Goal: Information Seeking & Learning: Learn about a topic

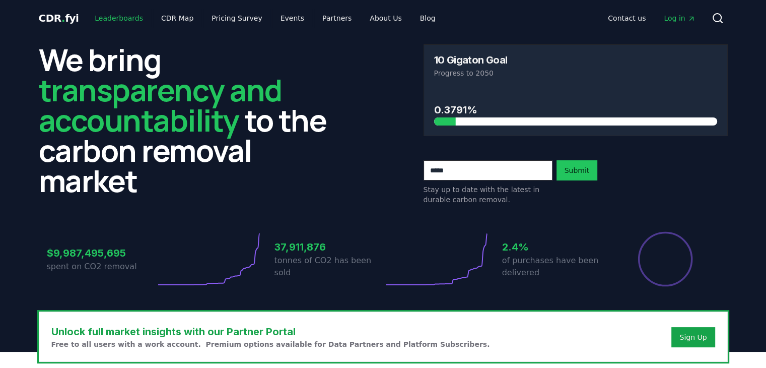
click at [102, 21] on link "Leaderboards" at bounding box center [119, 18] width 64 height 18
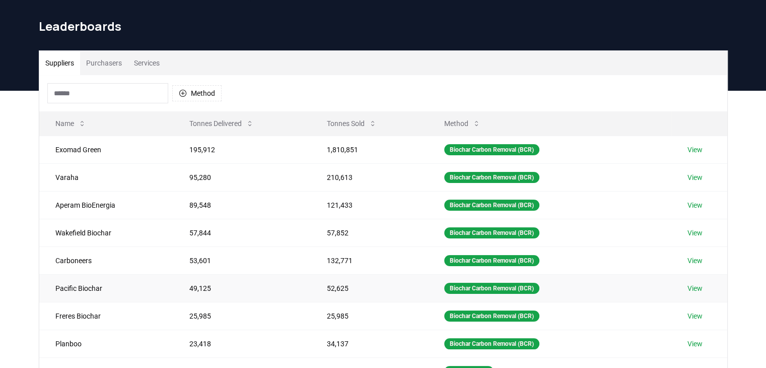
scroll to position [26, 0]
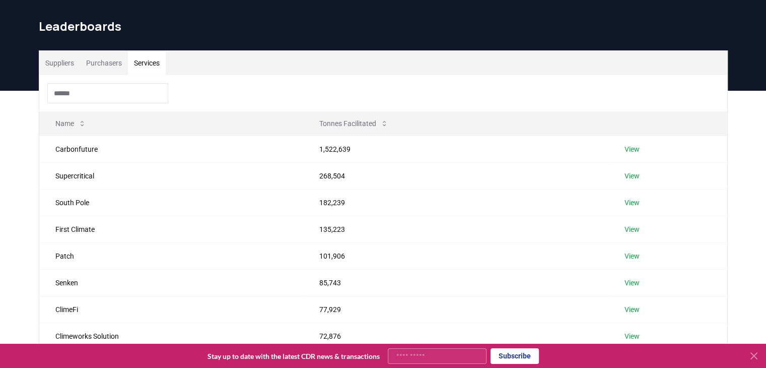
click at [143, 61] on button "Services" at bounding box center [147, 63] width 38 height 24
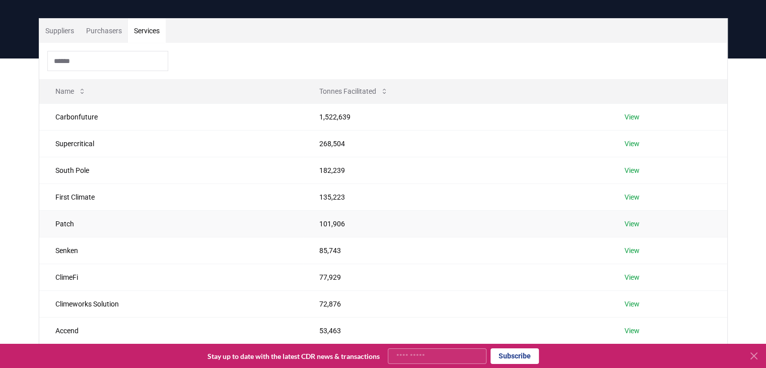
scroll to position [58, 0]
click at [632, 200] on link "View" at bounding box center [632, 197] width 15 height 10
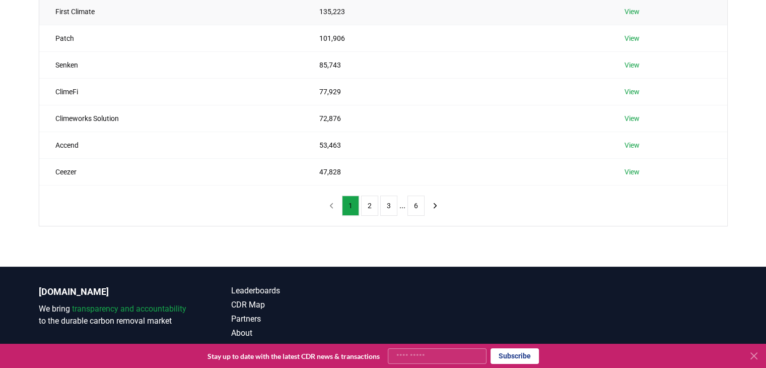
scroll to position [244, 0]
click at [370, 200] on button "2" at bounding box center [369, 205] width 17 height 20
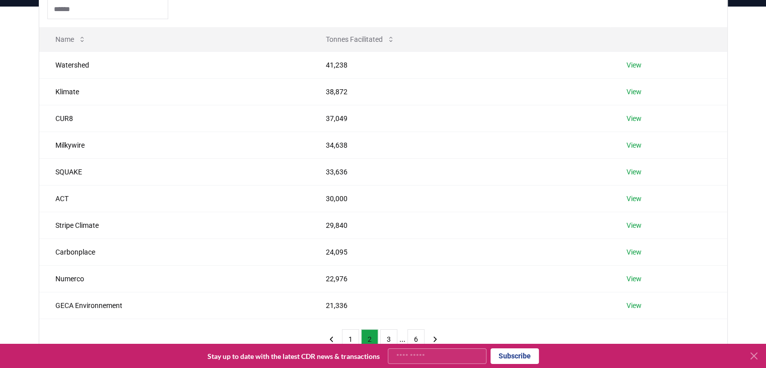
scroll to position [111, 0]
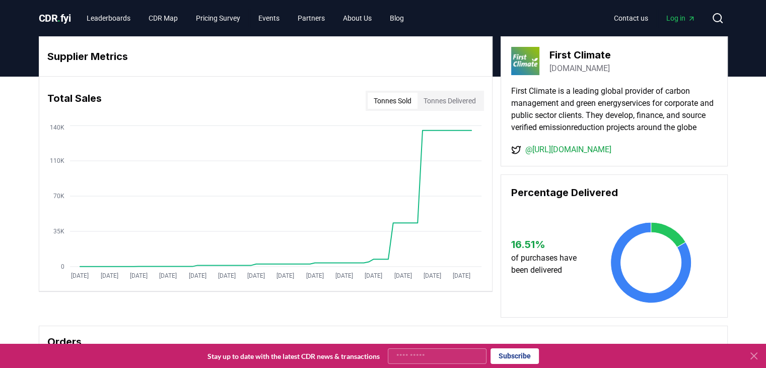
click at [568, 64] on link "firstclimate.com" at bounding box center [580, 68] width 60 height 12
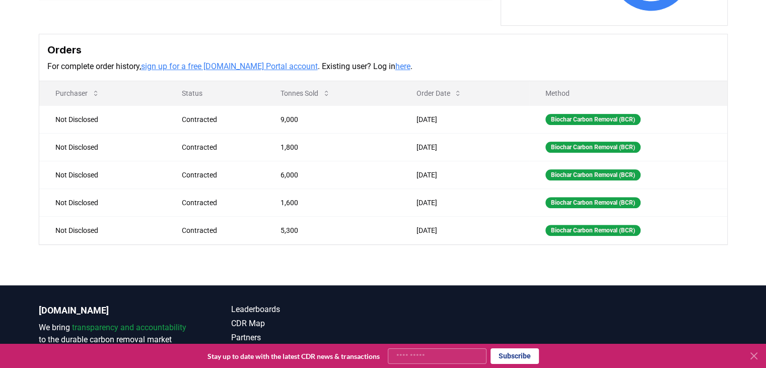
scroll to position [291, 0]
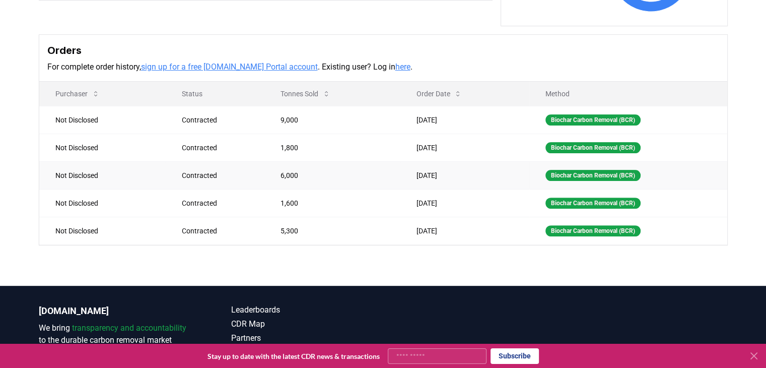
click at [373, 176] on td "6,000" at bounding box center [333, 175] width 136 height 28
